Goal: Information Seeking & Learning: Learn about a topic

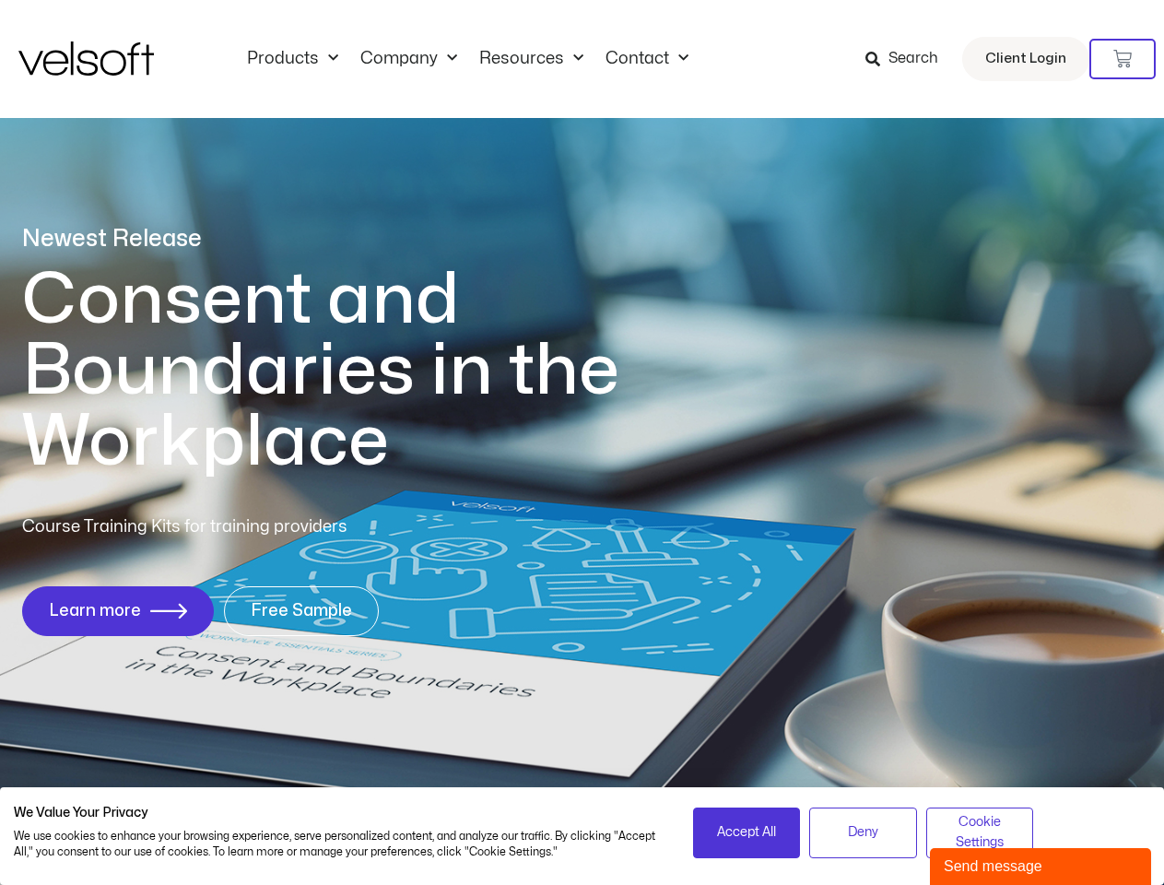
click at [582, 442] on h1 "Consent and Boundaries in the Workplace" at bounding box center [358, 371] width 673 height 213
click at [1123, 59] on icon at bounding box center [1122, 59] width 18 height 18
click at [747, 832] on span "Accept All" at bounding box center [746, 832] width 59 height 20
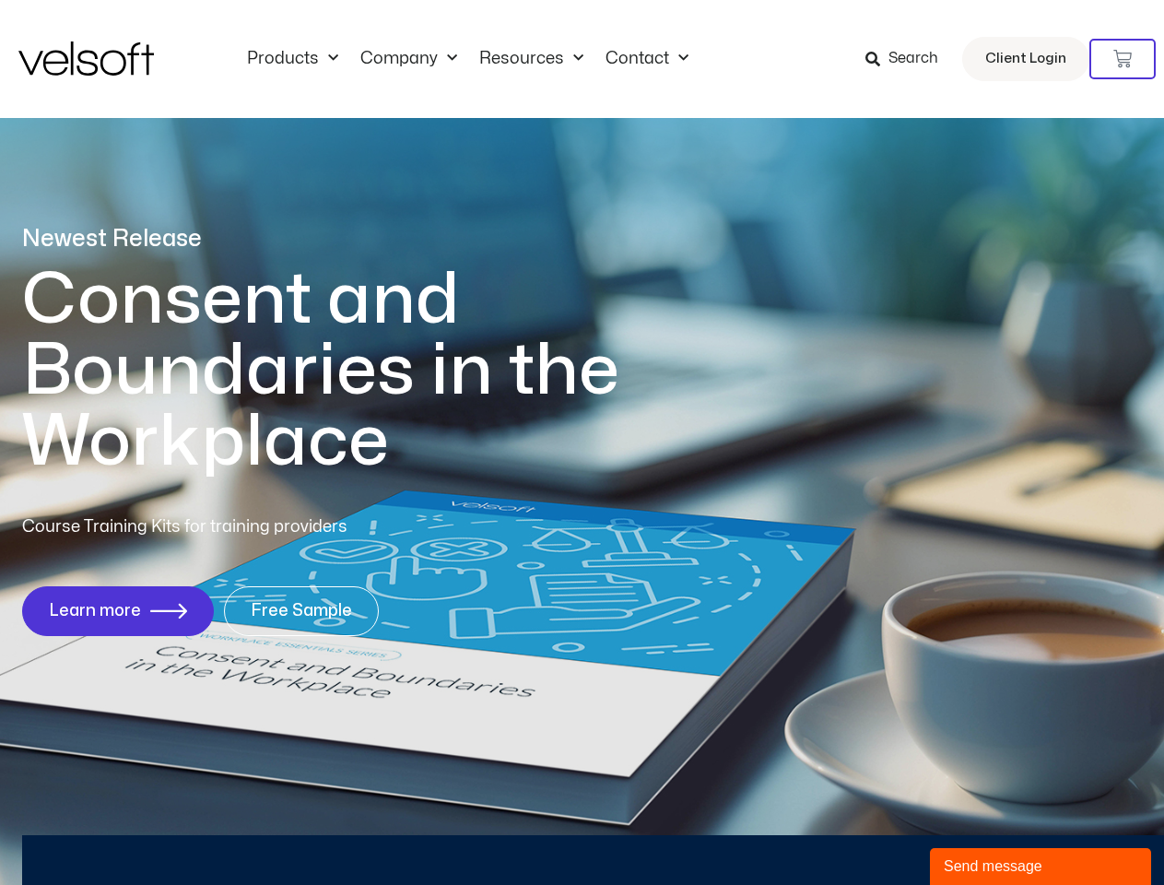
click at [583, 442] on div "No products in the cart." at bounding box center [583, 442] width 0 height 0
click at [1041, 866] on div "Send message" at bounding box center [1041, 866] width 194 height 22
